Goal: Task Accomplishment & Management: Manage account settings

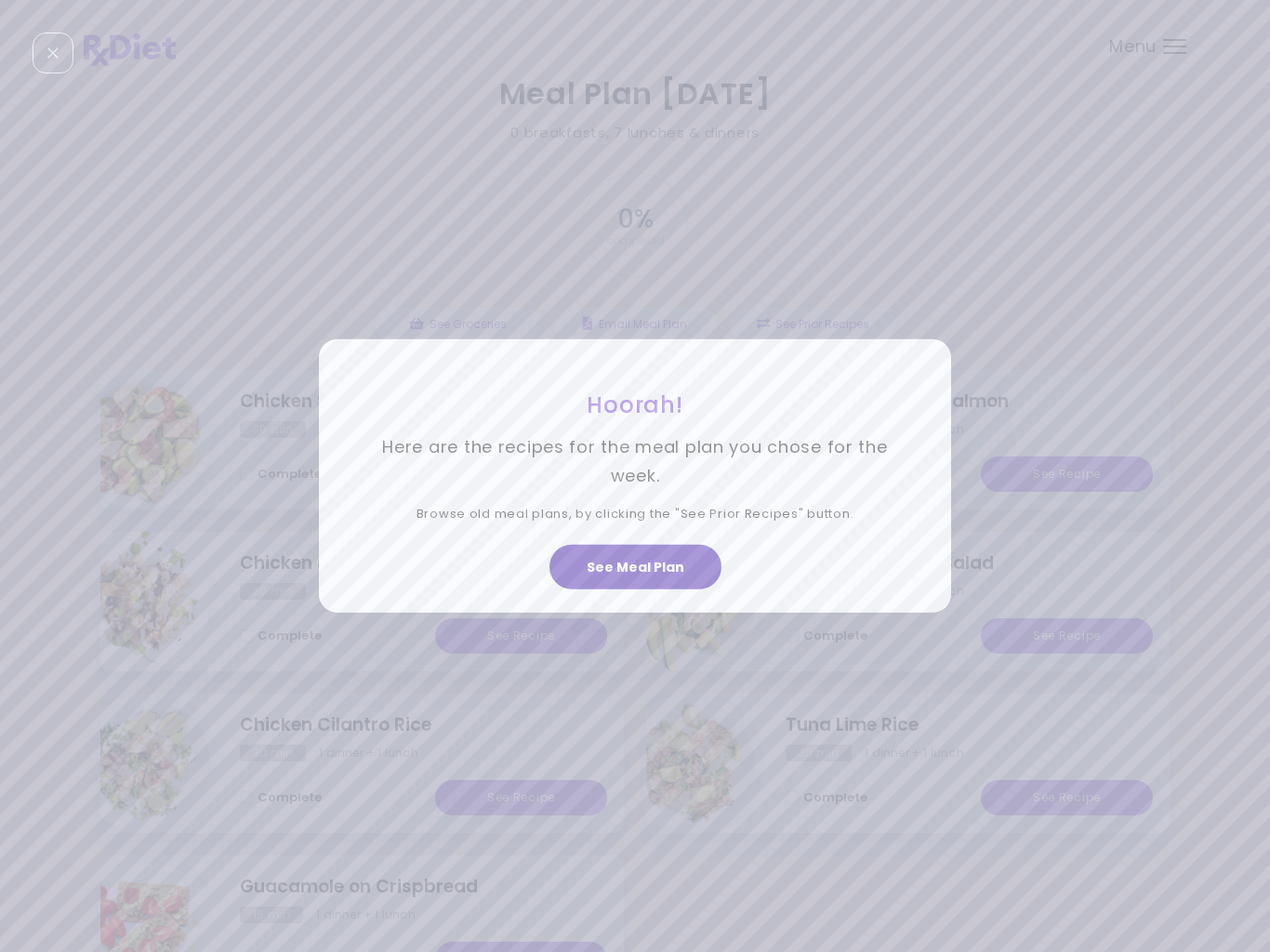
click at [658, 574] on button "See Meal Plan" at bounding box center [635, 566] width 172 height 45
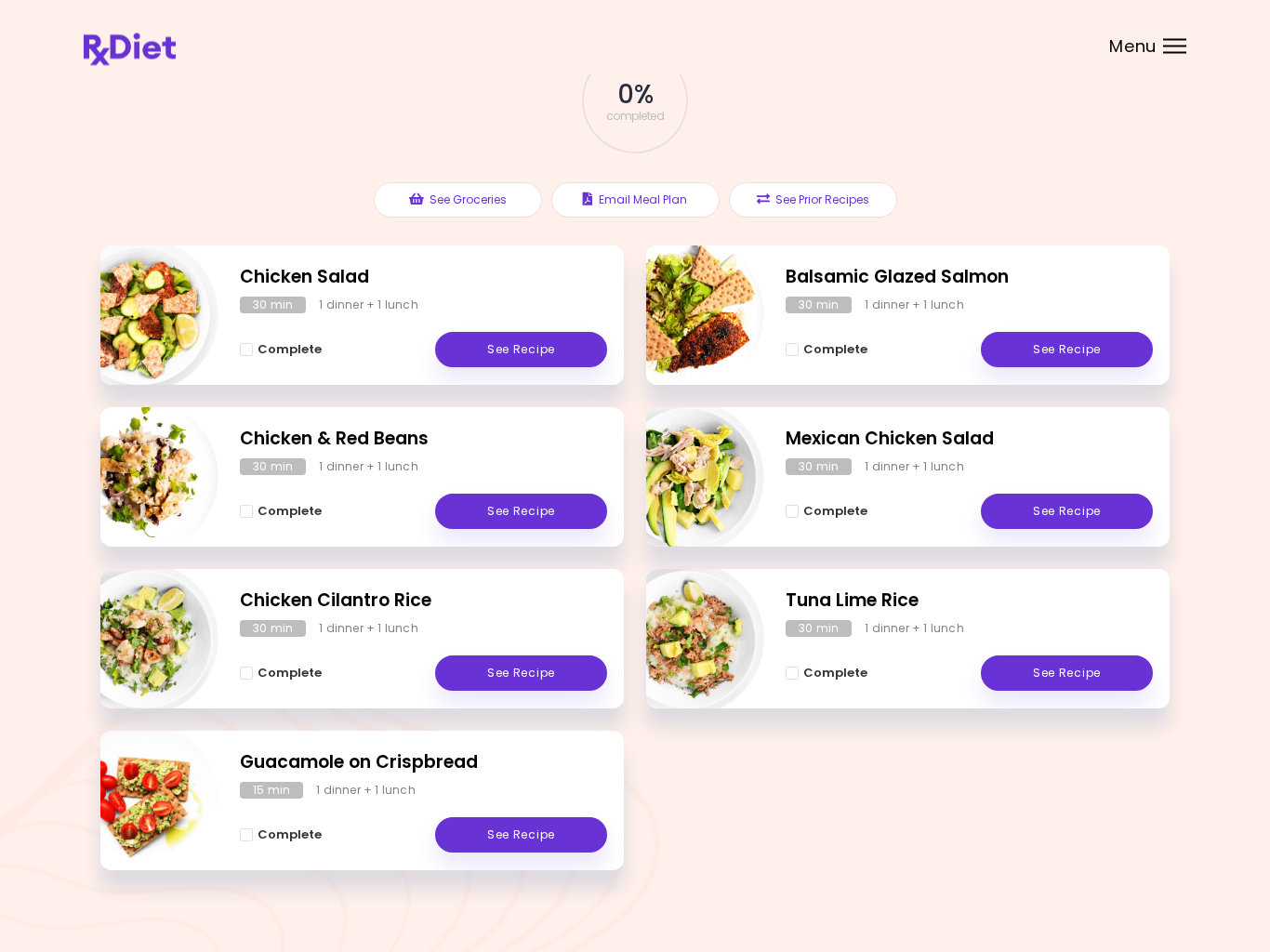
scroll to position [143, 0]
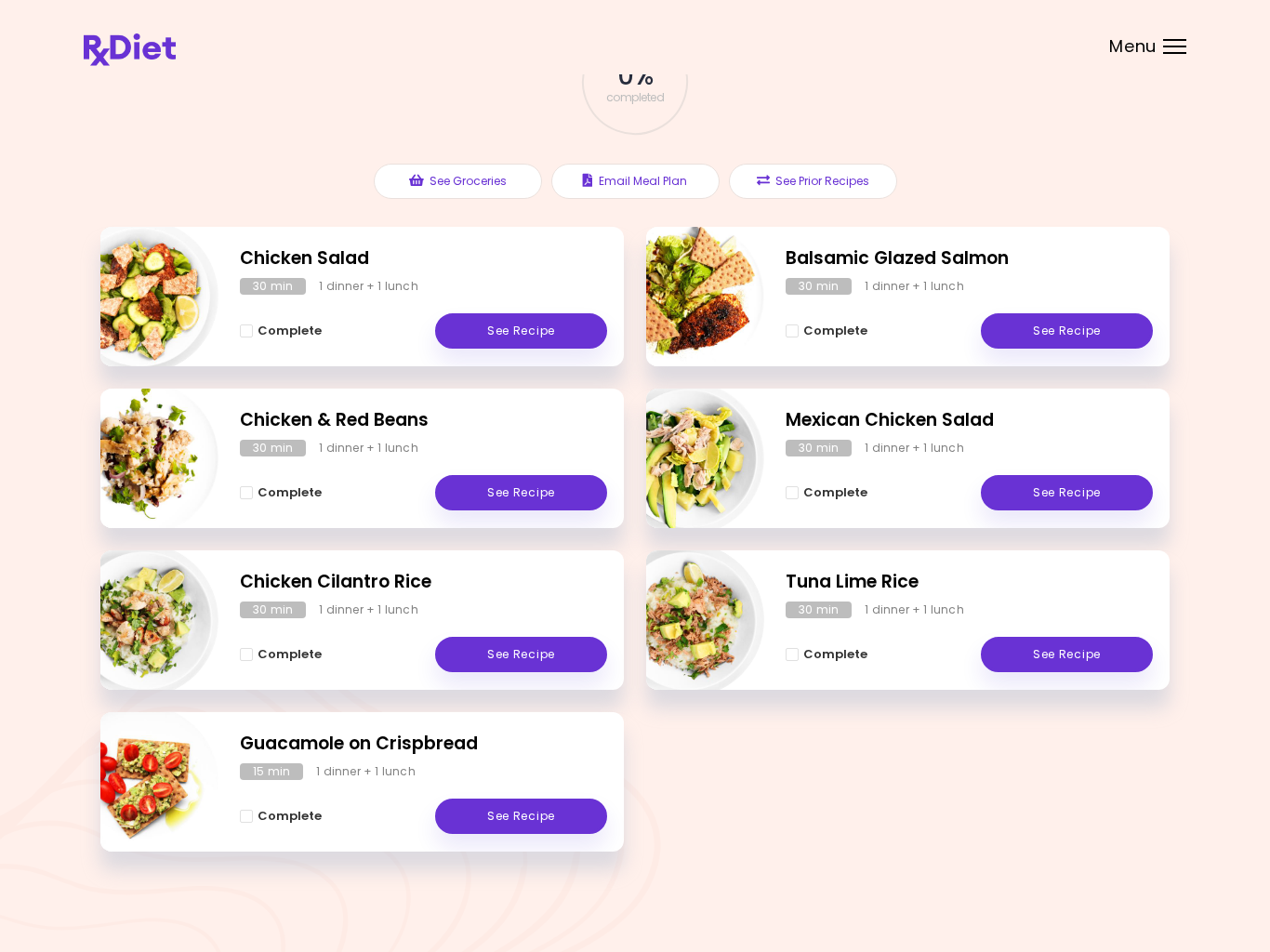
click at [259, 485] on span "Complete" at bounding box center [289, 492] width 65 height 15
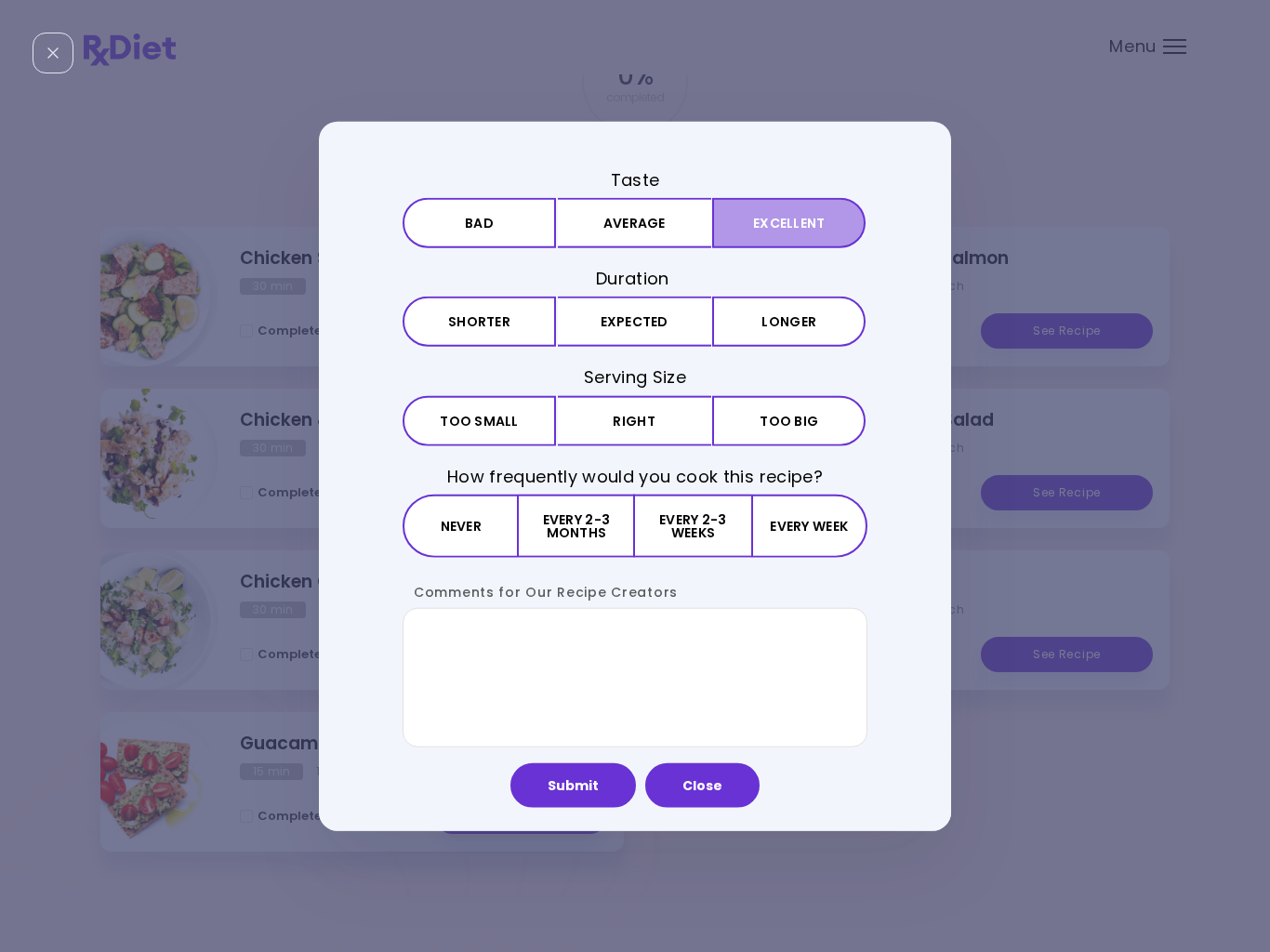
click at [793, 234] on button "Excellent" at bounding box center [789, 223] width 153 height 51
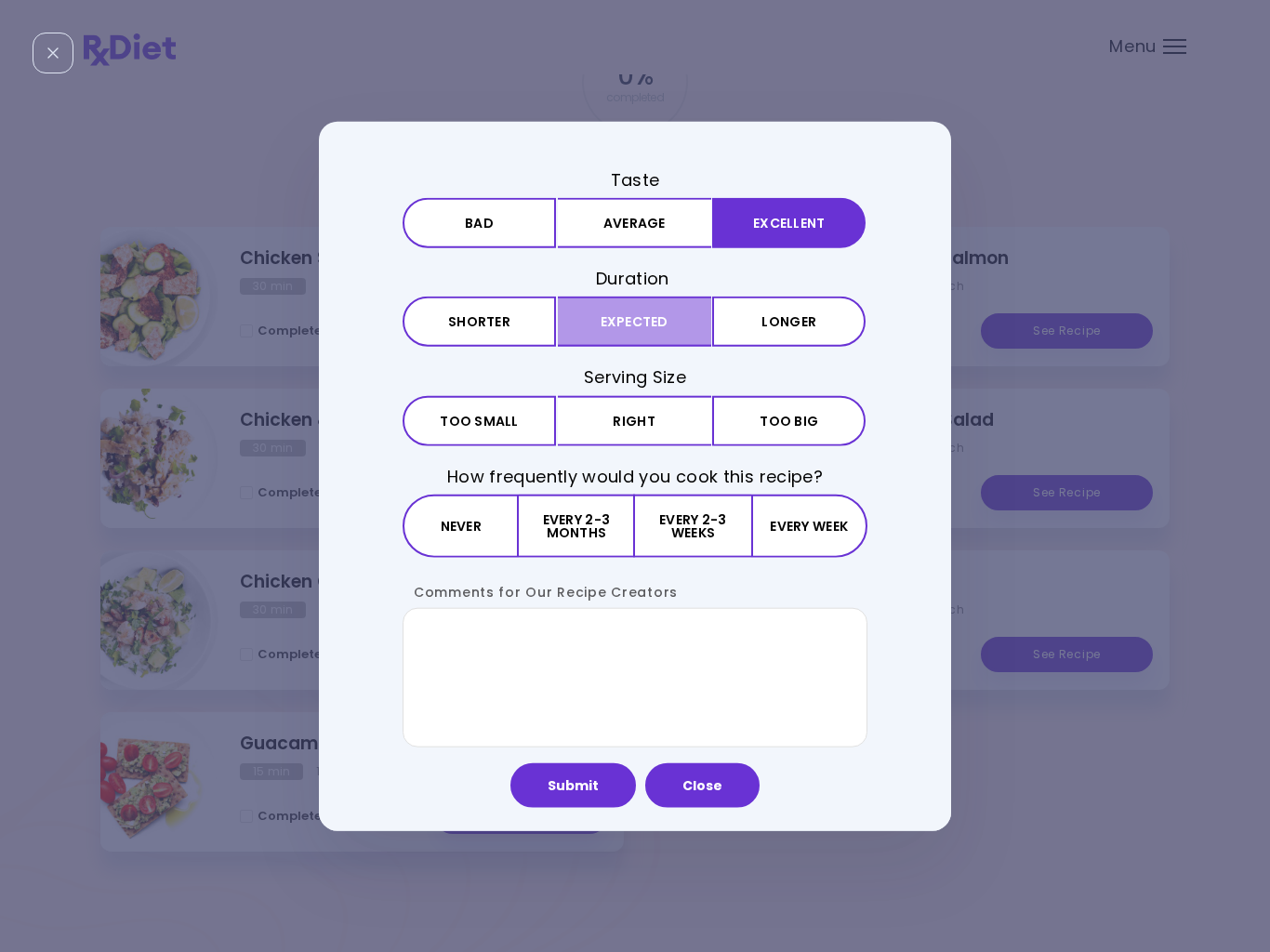
click at [662, 326] on button "Expected" at bounding box center [634, 321] width 153 height 51
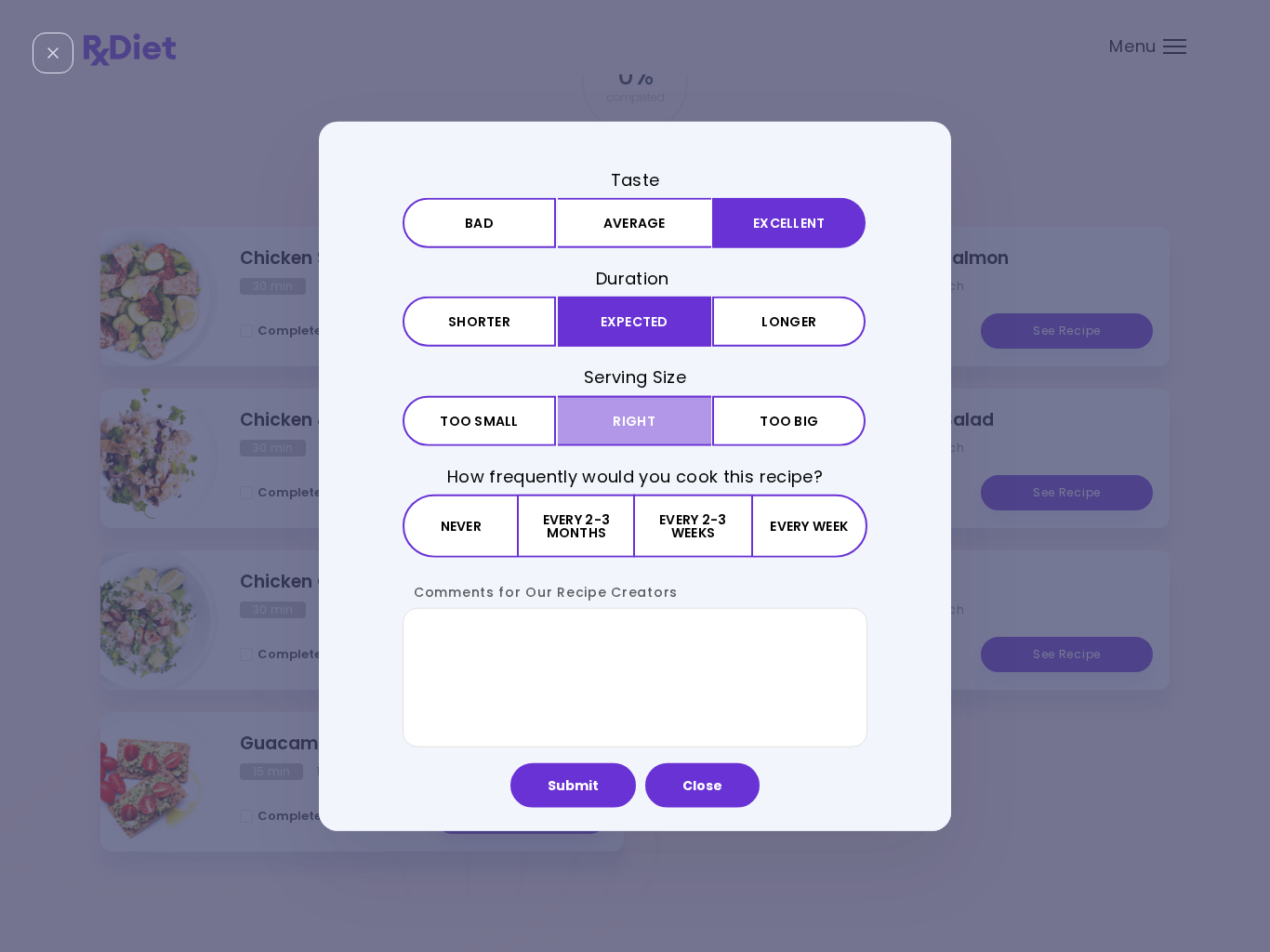
click at [676, 425] on button "Right" at bounding box center [634, 420] width 153 height 51
click at [683, 526] on button "Every 2-3 weeks" at bounding box center [693, 526] width 115 height 64
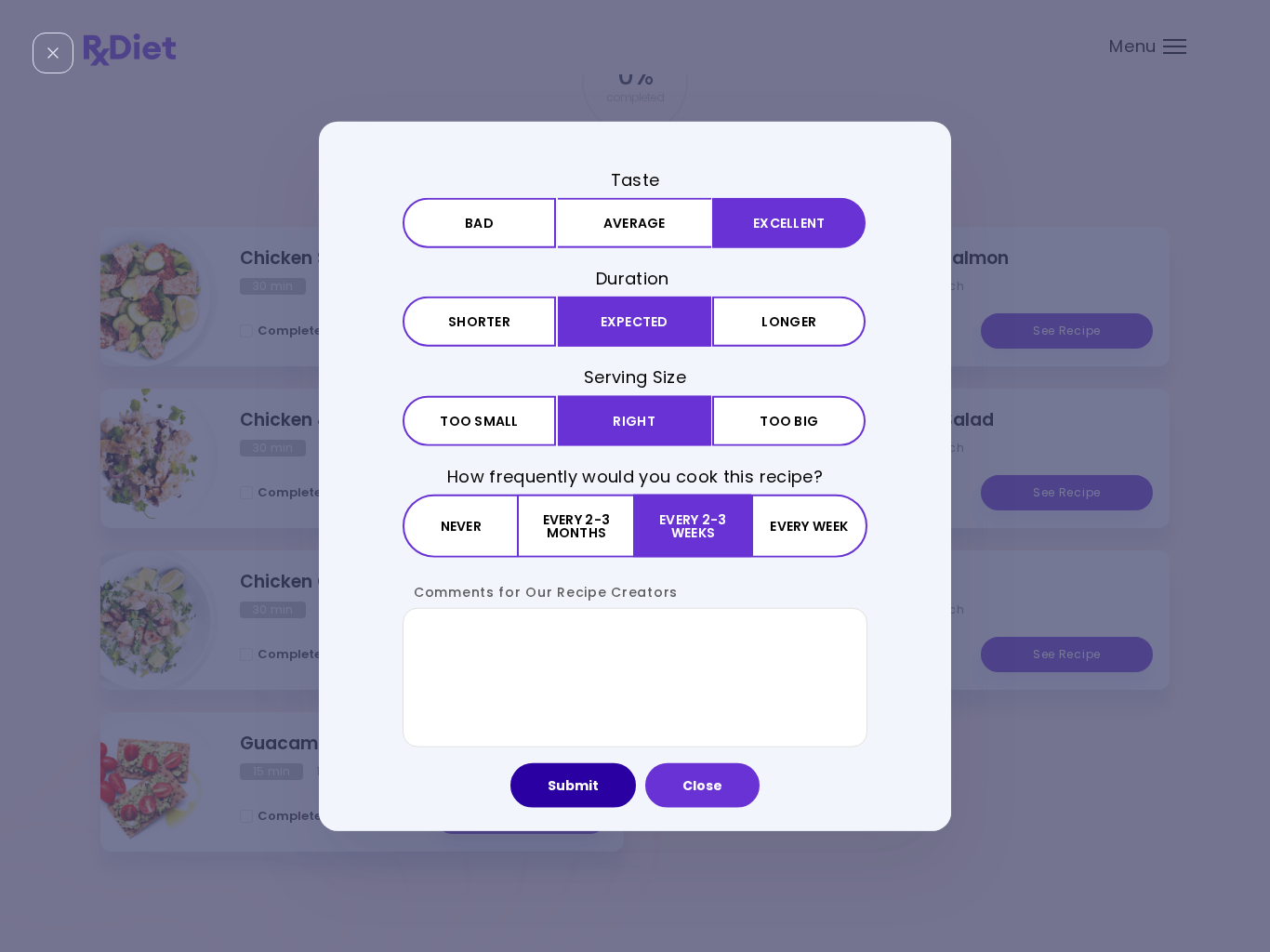
click at [571, 782] on button "Submit" at bounding box center [573, 784] width 125 height 45
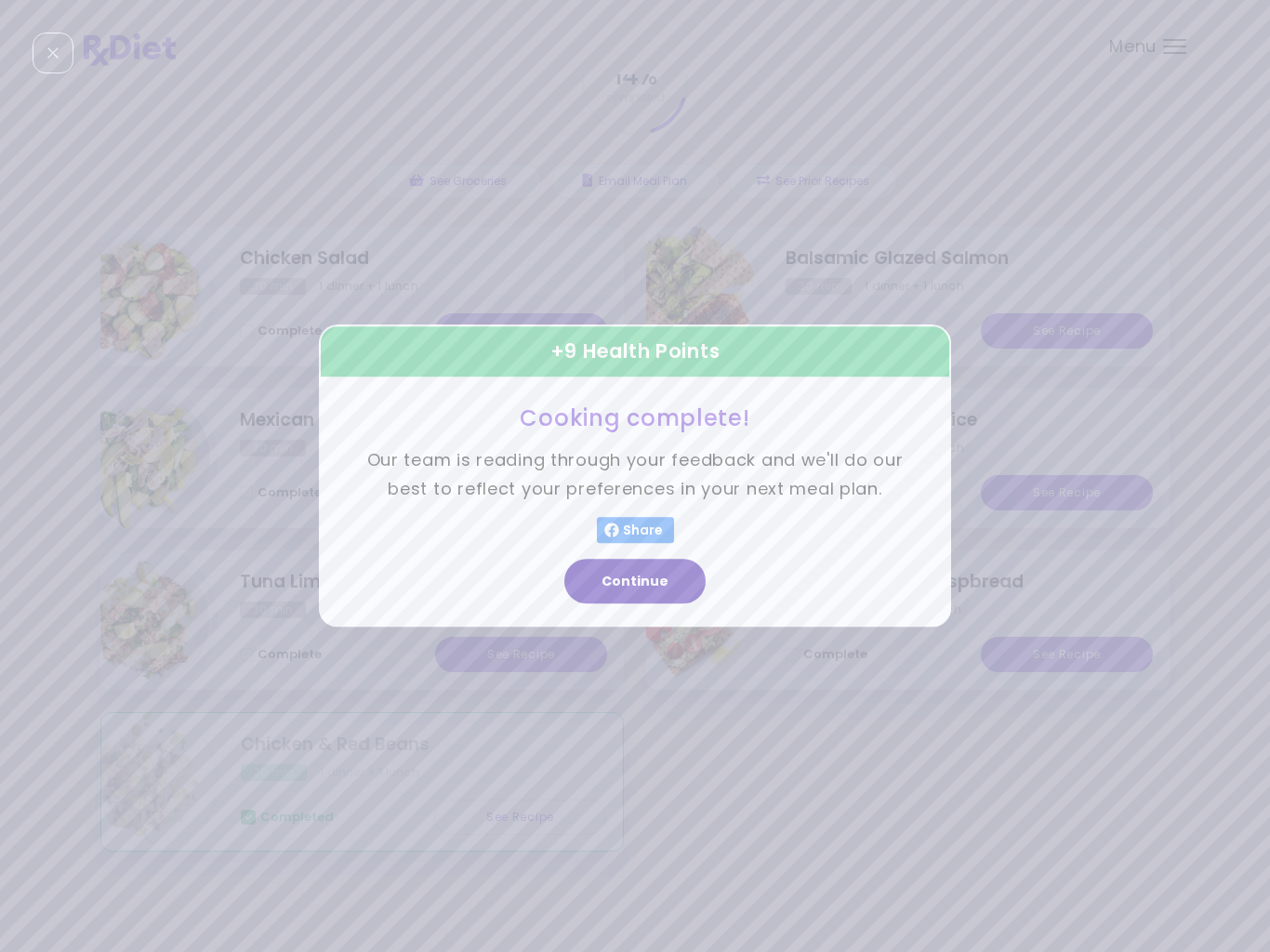
click at [660, 600] on button "Continue" at bounding box center [635, 581] width 141 height 45
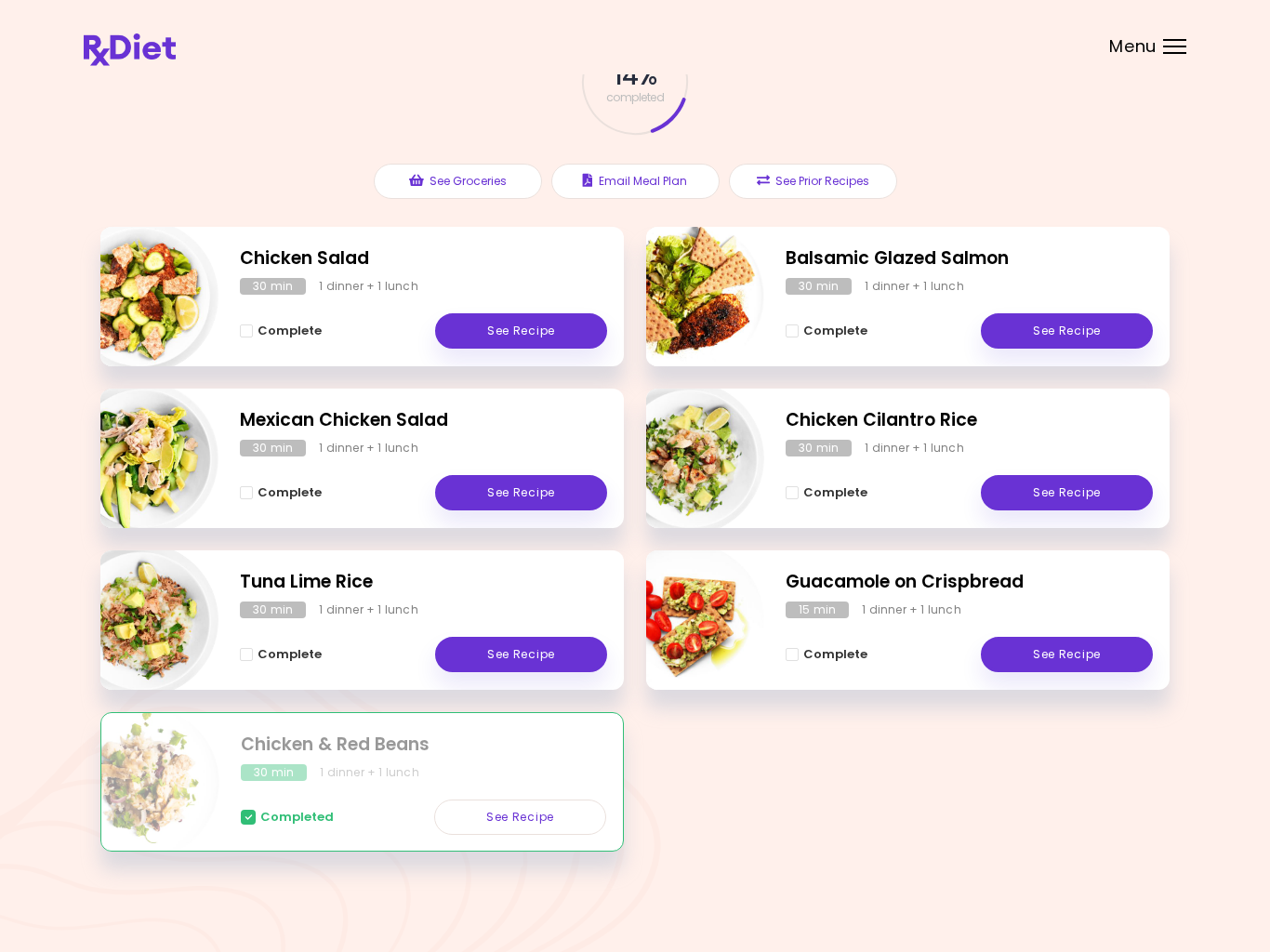
click at [797, 333] on span "Complete - Balsamic Glazed Salmon" at bounding box center [792, 331] width 13 height 13
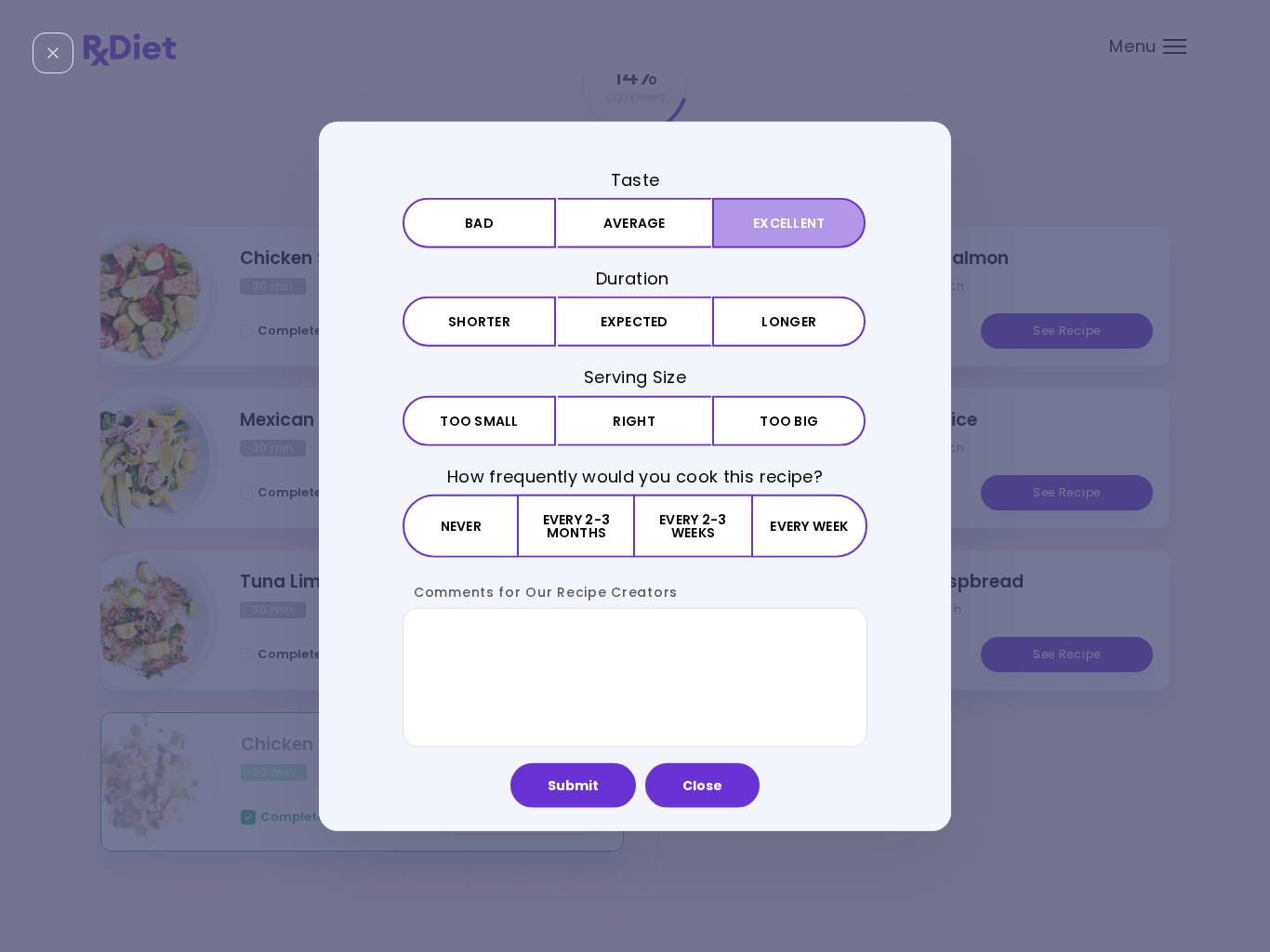
click at [749, 226] on button "Excellent" at bounding box center [789, 223] width 153 height 51
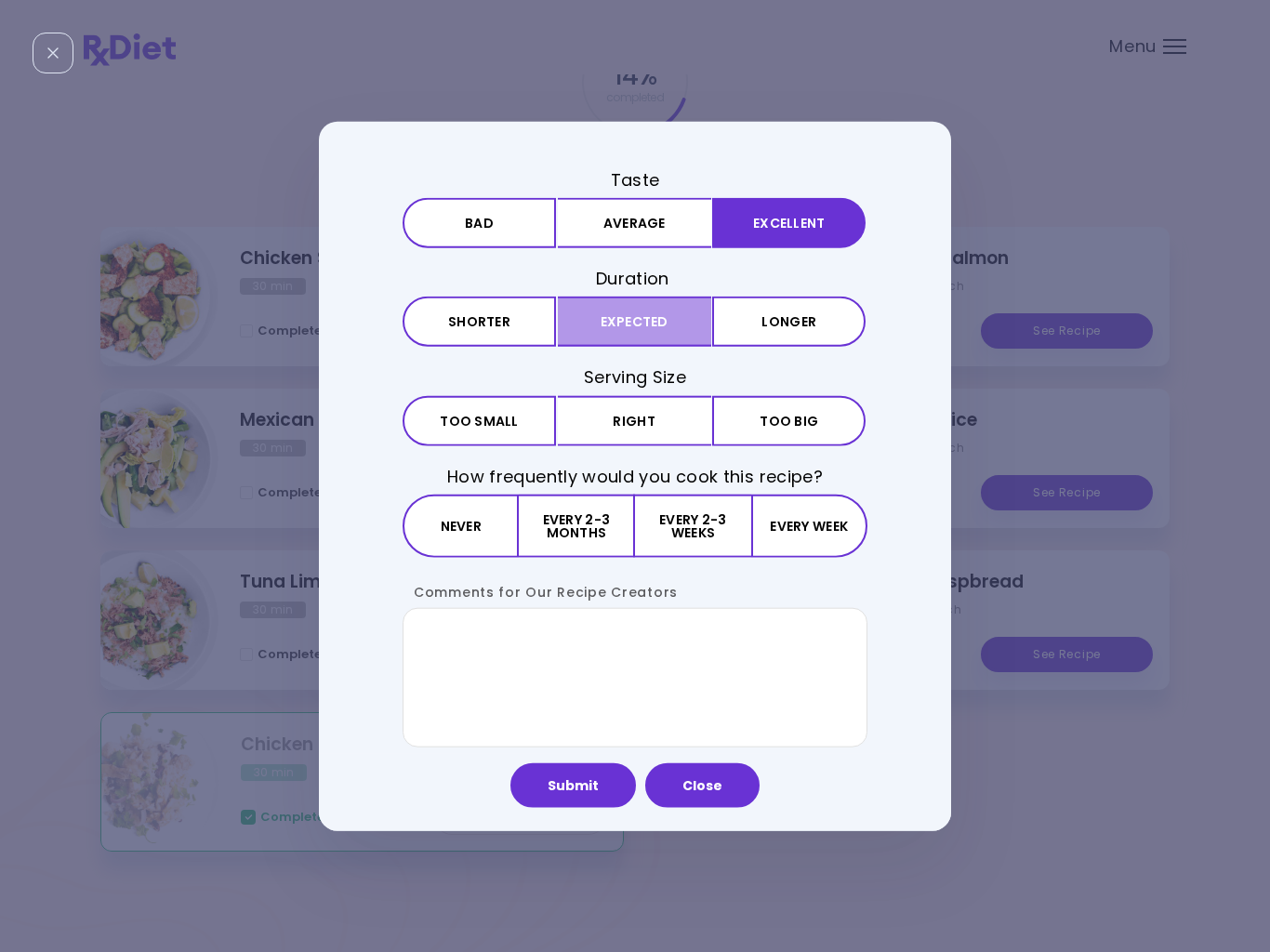
click at [656, 333] on button "Expected" at bounding box center [634, 321] width 153 height 51
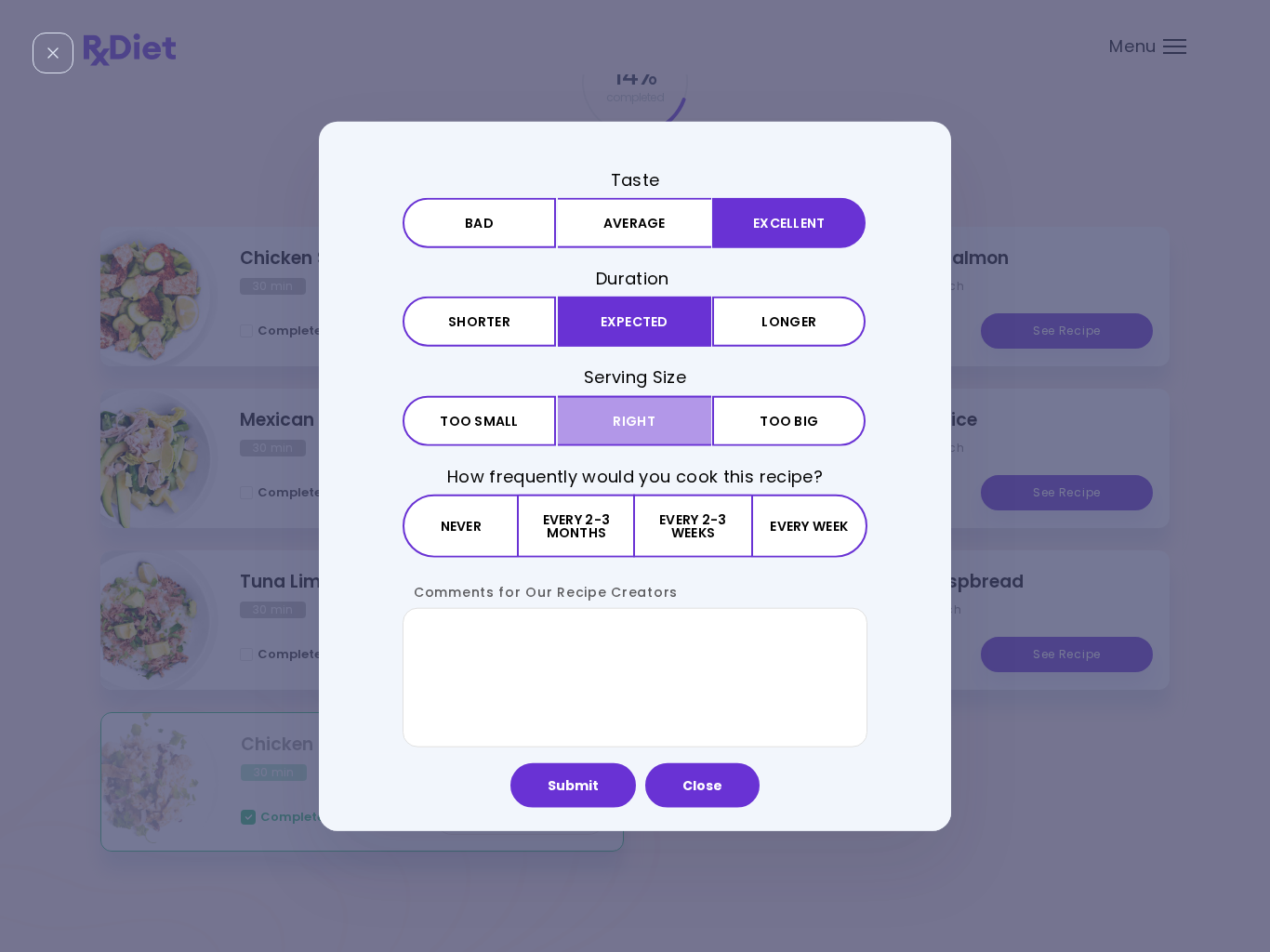
click at [653, 428] on button "Right" at bounding box center [634, 420] width 153 height 51
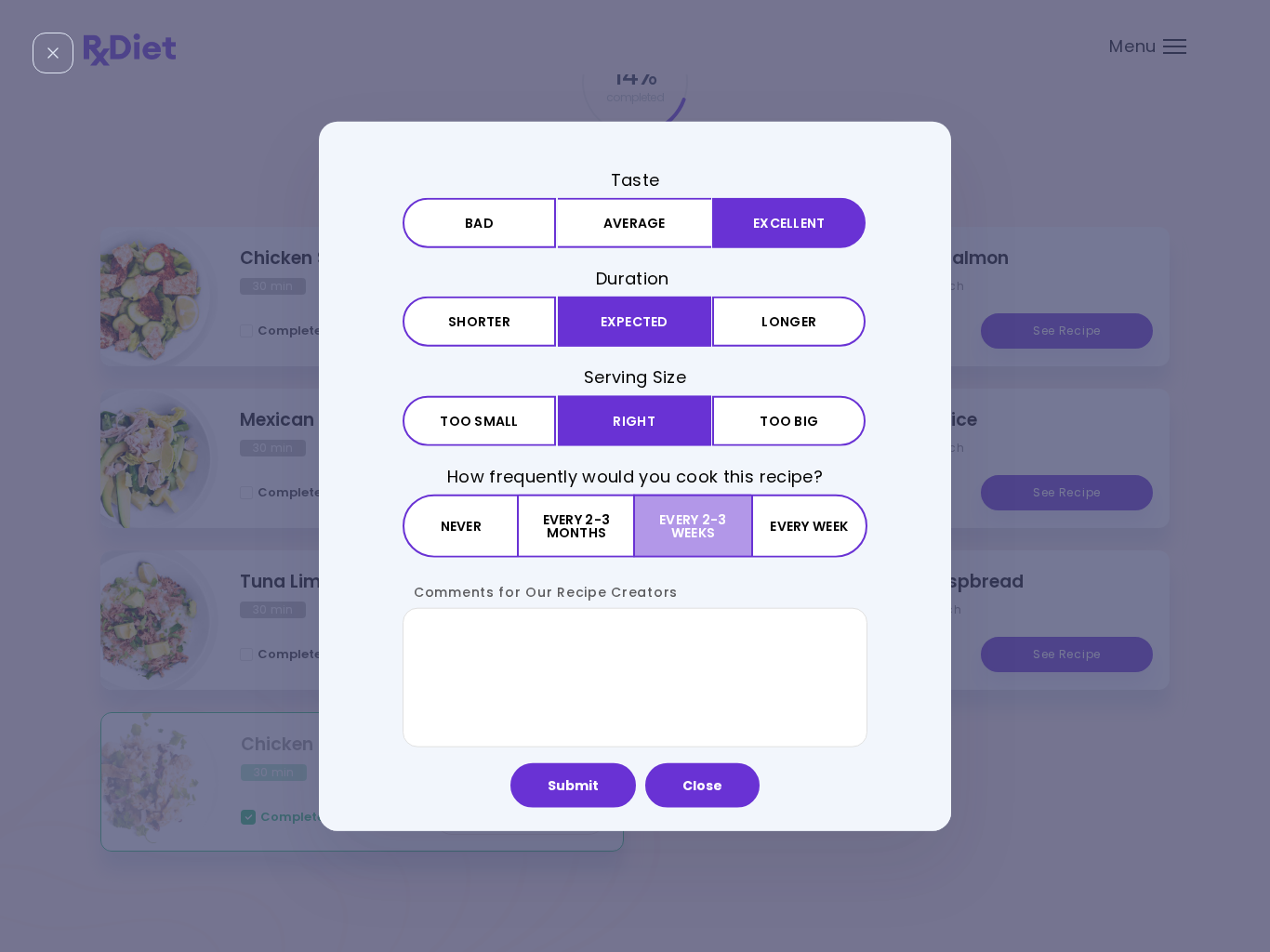
click at [683, 526] on button "Every 2-3 weeks" at bounding box center [693, 526] width 115 height 64
click at [587, 781] on button "Submit" at bounding box center [573, 784] width 125 height 45
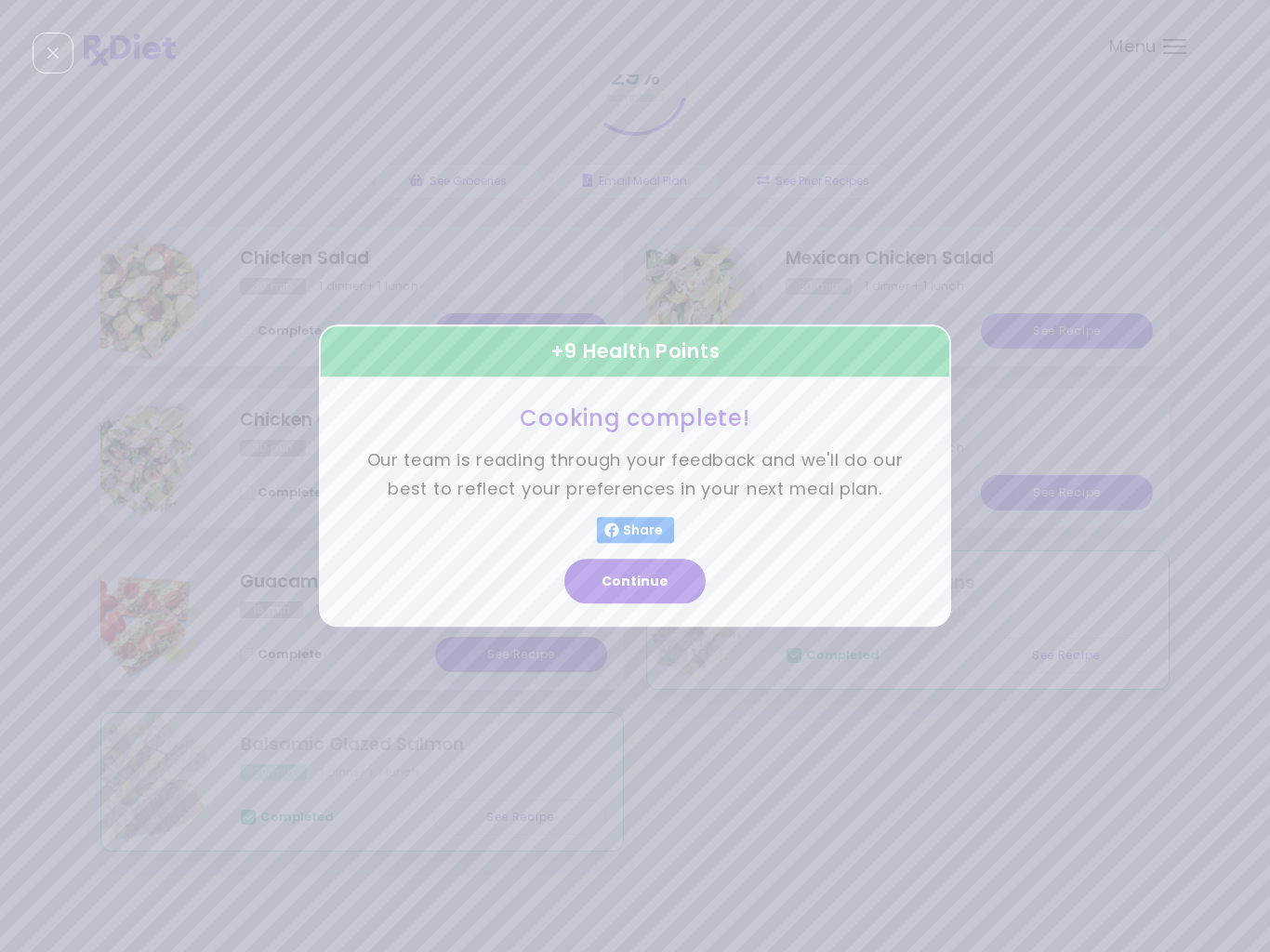
click at [670, 586] on button "Continue" at bounding box center [635, 581] width 141 height 45
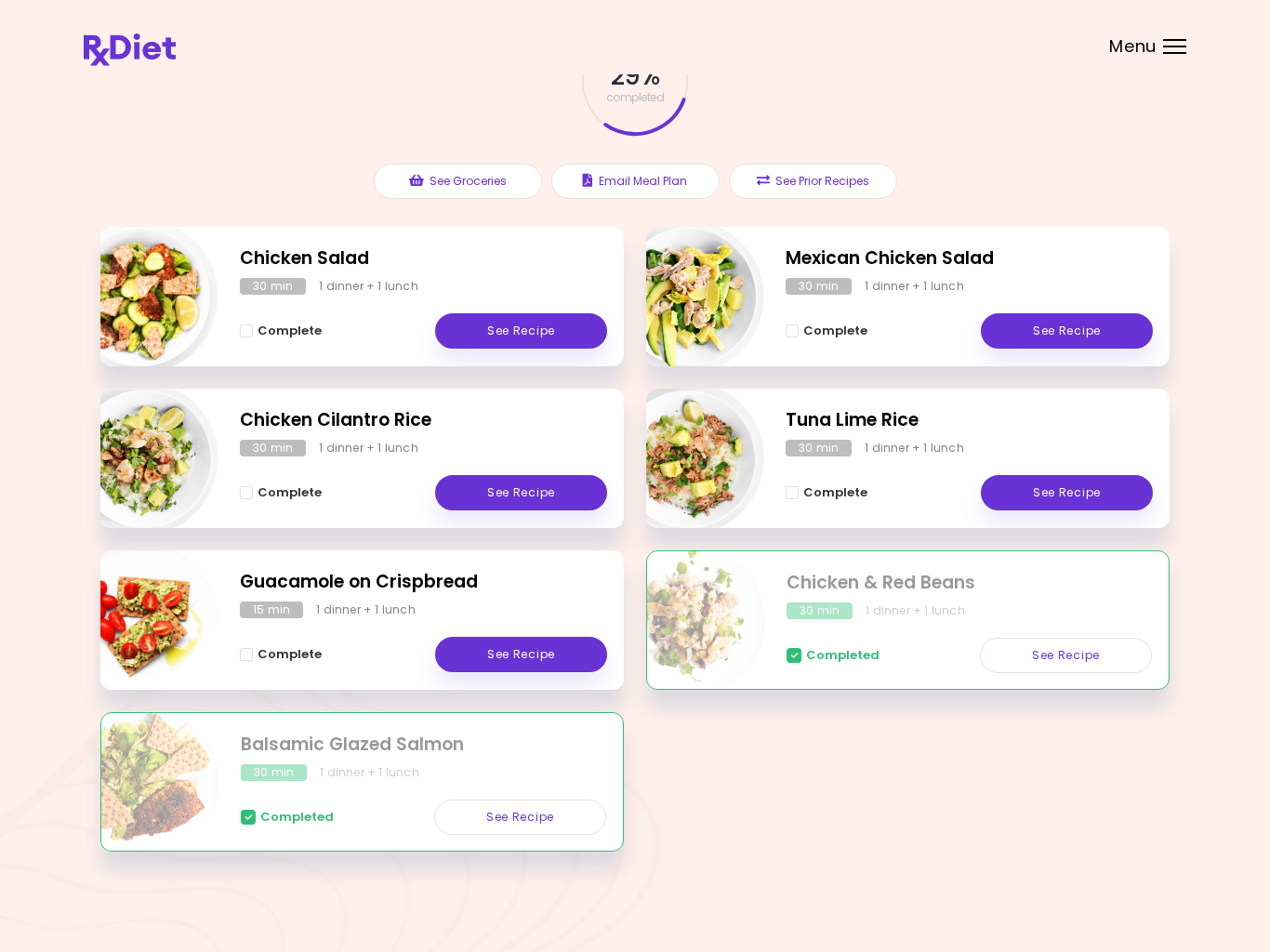
click at [1180, 48] on div "Menu" at bounding box center [1175, 46] width 23 height 15
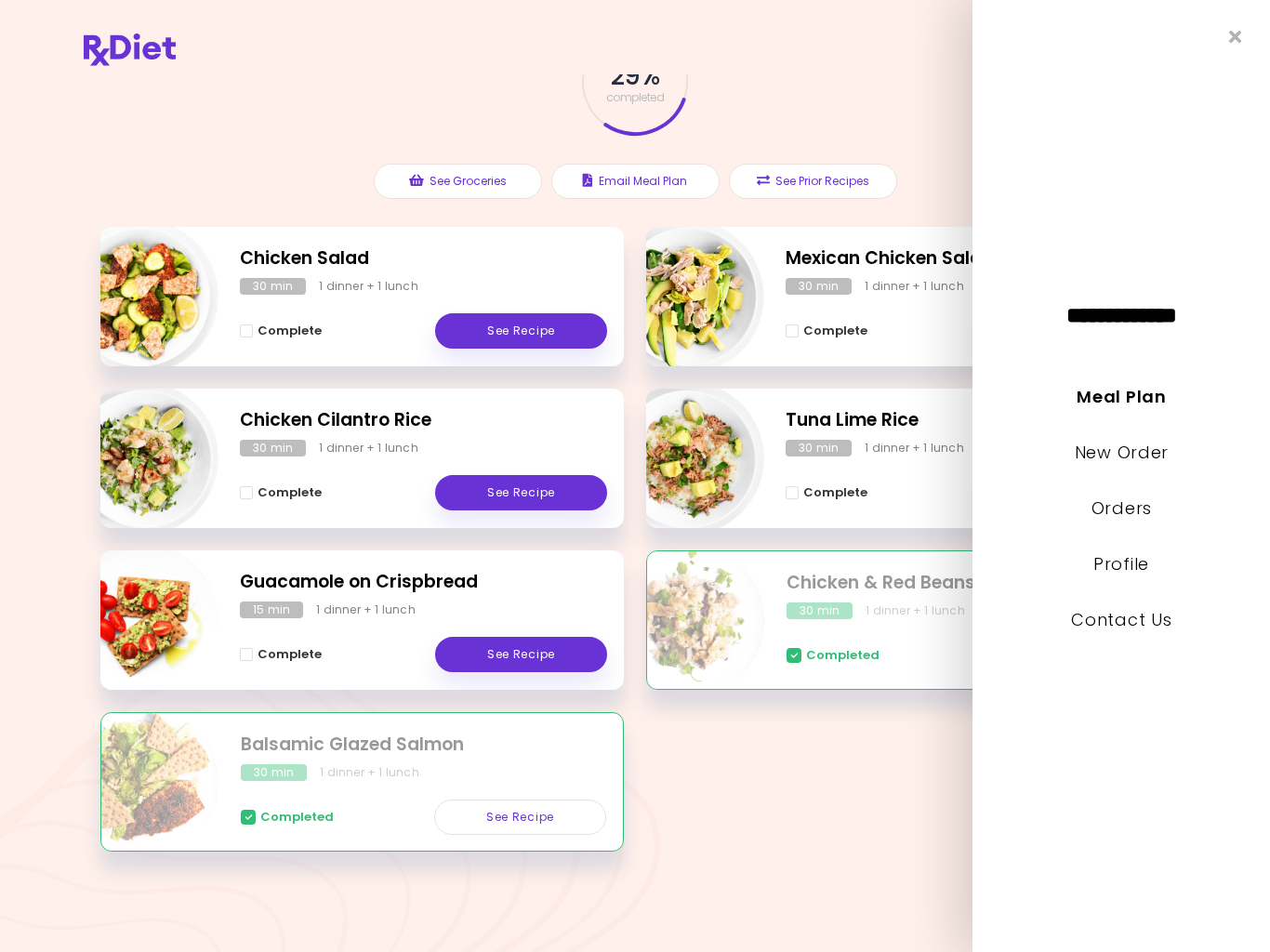
click at [1139, 454] on link "New Order" at bounding box center [1121, 452] width 94 height 23
select select "*"
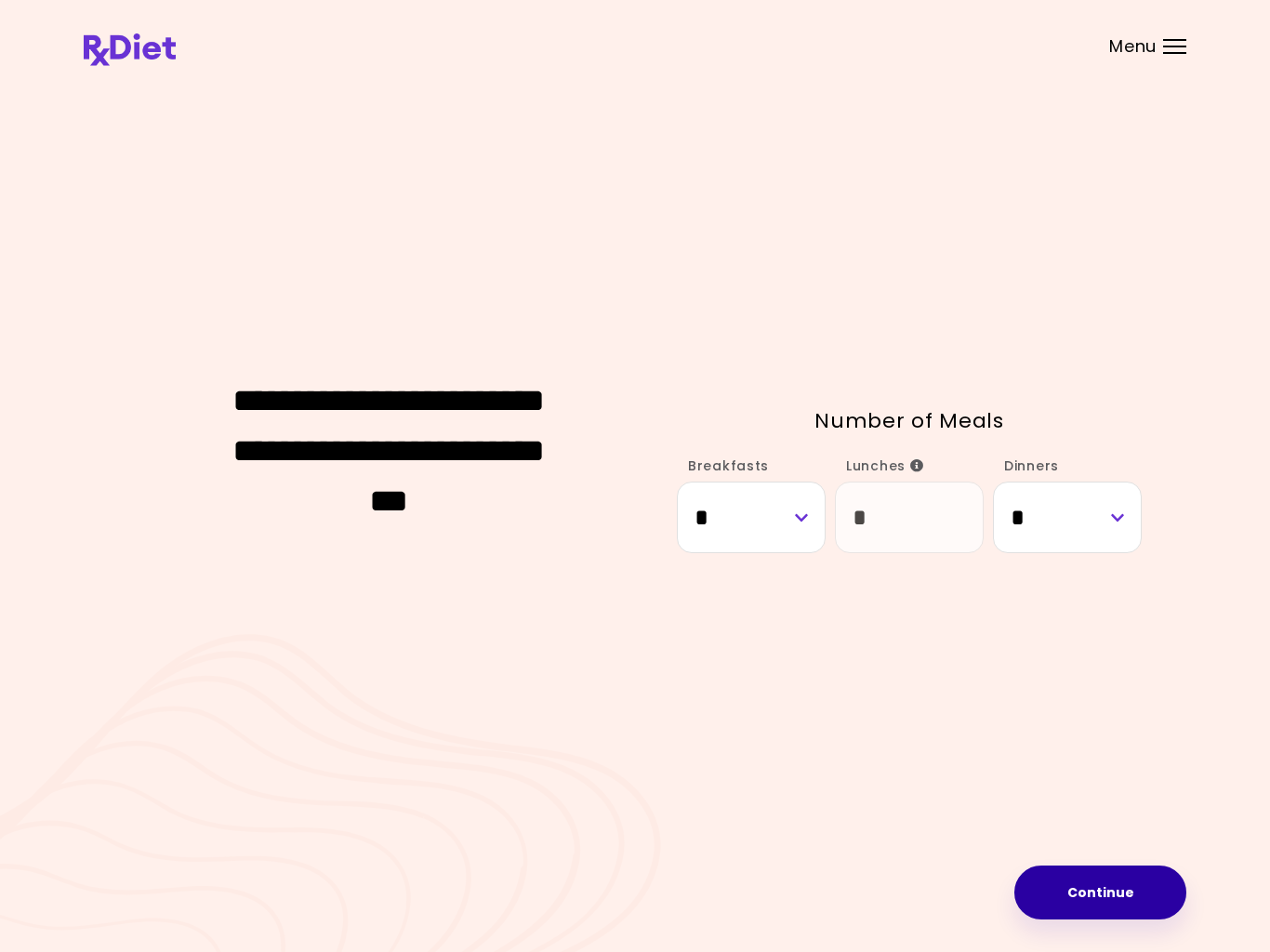
click at [1126, 885] on button "Continue" at bounding box center [1100, 892] width 172 height 54
